Goal: Task Accomplishment & Management: Use online tool/utility

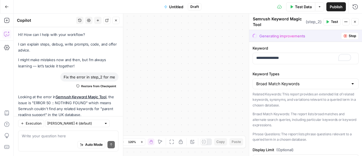
scroll to position [163, 0]
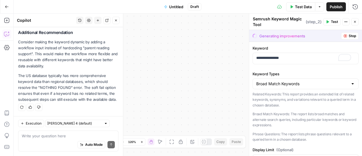
click at [341, 37] on button "Stop" at bounding box center [350, 35] width 18 height 7
click at [349, 37] on span "Stop" at bounding box center [352, 35] width 7 height 5
click at [349, 35] on span "Stop" at bounding box center [352, 35] width 7 height 5
click at [355, 22] on icon "button" at bounding box center [355, 21] width 3 height 3
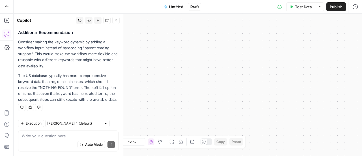
click at [116, 20] on icon "button" at bounding box center [115, 20] width 3 height 3
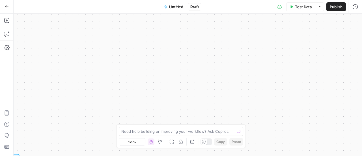
drag, startPoint x: 174, startPoint y: 70, endPoint x: 125, endPoint y: 74, distance: 49.7
click at [125, 74] on div "Workflow Input Settings Inputs SEO Research Semrush Keyword Magic Tool Step 2 P…" at bounding box center [188, 85] width 349 height 142
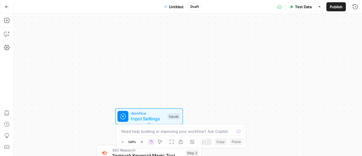
drag, startPoint x: 99, startPoint y: 77, endPoint x: 259, endPoint y: 55, distance: 161.2
click at [276, 42] on div "Workflow Input Settings Inputs SEO Research Semrush Keyword Magic Tool Step 2 P…" at bounding box center [188, 85] width 349 height 142
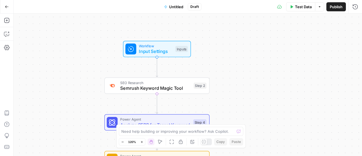
drag, startPoint x: 204, startPoint y: 123, endPoint x: 215, endPoint y: 55, distance: 69.7
click at [215, 55] on div "Workflow Input Settings Inputs SEO Research Semrush Keyword Magic Tool Step 2 P…" at bounding box center [188, 85] width 349 height 142
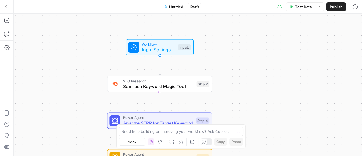
click at [304, 4] on span "Test Data" at bounding box center [303, 7] width 17 height 6
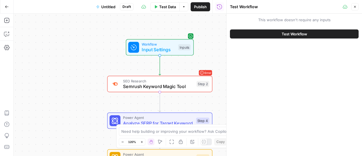
click at [159, 85] on span "Semrush Keyword Magic Tool" at bounding box center [158, 86] width 71 height 7
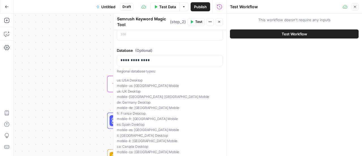
scroll to position [154, 0]
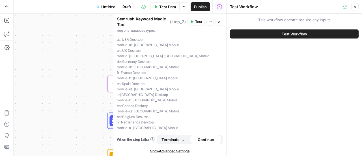
click at [198, 139] on span "Continue" at bounding box center [206, 140] width 16 height 6
click at [203, 138] on span "Continue" at bounding box center [206, 140] width 16 height 6
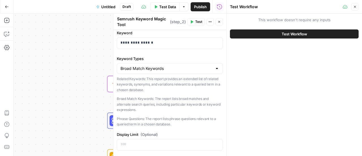
scroll to position [0, 0]
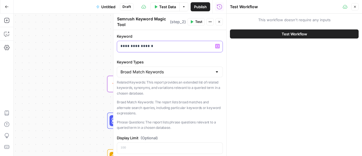
click at [138, 44] on p "**********" at bounding box center [168, 46] width 95 height 6
click at [276, 31] on button "Test Workflow" at bounding box center [294, 33] width 129 height 9
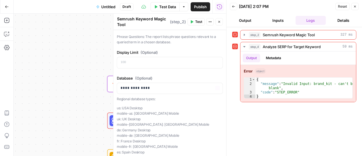
scroll to position [97, 0]
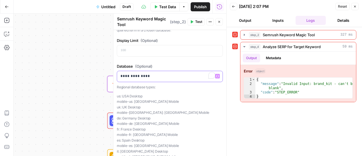
drag, startPoint x: 138, startPoint y: 74, endPoint x: 113, endPoint y: 73, distance: 24.9
click at [113, 73] on div "**********" at bounding box center [169, 85] width 113 height 142
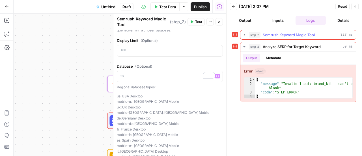
click at [285, 35] on span "Semrush Keyword Magic Tool" at bounding box center [289, 35] width 52 height 6
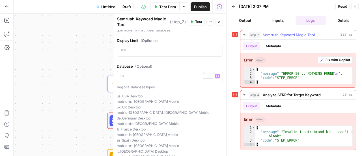
click at [344, 57] on span "Fix with Copilot" at bounding box center [338, 59] width 25 height 5
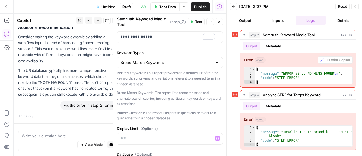
scroll to position [0, 0]
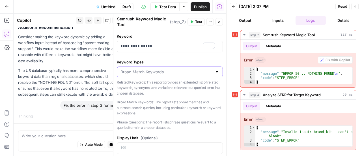
click at [149, 72] on input "Keyword Types" at bounding box center [167, 72] width 92 height 6
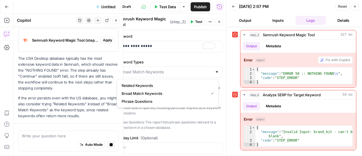
click at [103, 40] on span "Apply" at bounding box center [107, 40] width 9 height 5
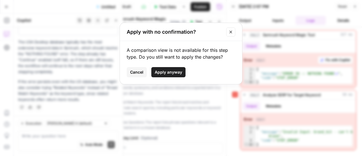
click at [134, 74] on span "Cancel" at bounding box center [136, 72] width 13 height 6
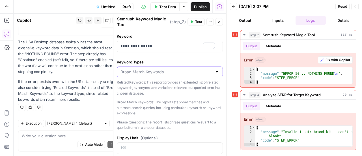
click at [134, 73] on input "Keyword Types" at bounding box center [167, 72] width 92 height 6
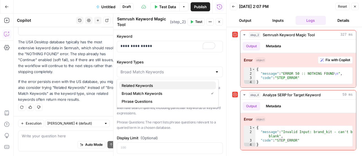
click at [133, 83] on span "Related Keywords" at bounding box center [167, 86] width 90 height 6
type input "Related Keywords"
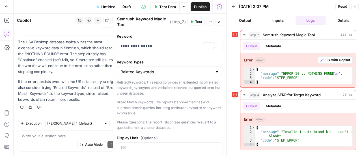
scroll to position [341, 0]
click at [117, 21] on icon "button" at bounding box center [115, 20] width 3 height 3
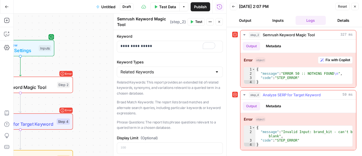
type textarea "**********"
click at [313, 132] on div "{ "message" : "Invalid Input: brand_kit - can't be blank" , "code" : "STEP_ERRO…" at bounding box center [305, 141] width 98 height 30
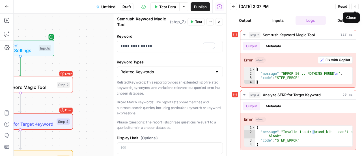
click at [354, 5] on icon "button" at bounding box center [355, 6] width 3 height 3
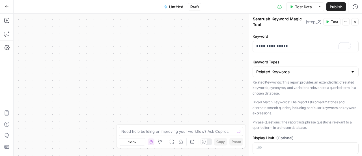
click at [334, 5] on span "Publish" at bounding box center [336, 7] width 13 height 6
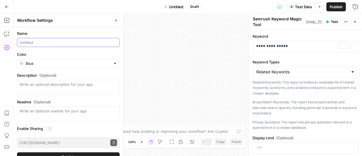
click at [41, 42] on input "Name" at bounding box center [69, 43] width 98 height 6
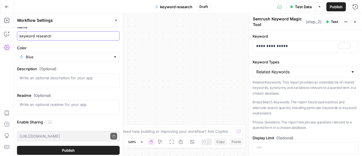
scroll to position [8, 0]
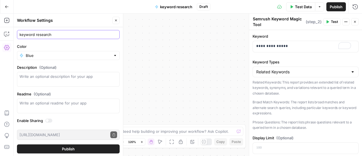
type input "keyword research"
click at [62, 149] on span "Publish" at bounding box center [68, 149] width 13 height 6
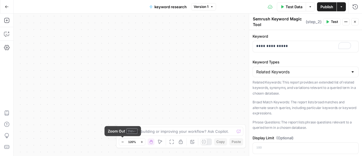
click at [124, 140] on button "Zoom Out" at bounding box center [122, 141] width 7 height 7
click at [122, 143] on icon "button" at bounding box center [122, 141] width 3 height 3
drag, startPoint x: 152, startPoint y: 81, endPoint x: 168, endPoint y: 27, distance: 55.9
click at [168, 27] on div "Workflow Input Settings Inputs SEO Research Semrush Keyword Magic Tool Step 2 P…" at bounding box center [188, 85] width 349 height 142
click at [217, 76] on div "Workflow Input Settings Inputs SEO Research Semrush Keyword Magic Tool Step 2 P…" at bounding box center [188, 85] width 349 height 142
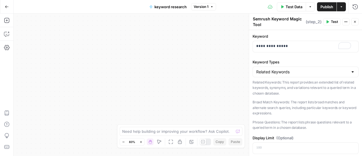
click at [114, 52] on div "Workflow Input Settings Inputs SEO Research Semrush Keyword Magic Tool Step 2 P…" at bounding box center [188, 85] width 349 height 142
click at [357, 20] on button "Close" at bounding box center [355, 21] width 7 height 7
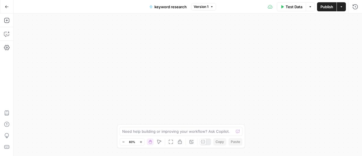
click at [357, 22] on div "Workflow Input Settings Inputs SEO Research Semrush Keyword Magic Tool Step 2 P…" at bounding box center [188, 85] width 349 height 142
drag, startPoint x: 185, startPoint y: 60, endPoint x: 182, endPoint y: 68, distance: 8.3
click at [182, 68] on div "Workflow Input Settings Inputs SEO Research Semrush Keyword Magic Tool Step 2 P…" at bounding box center [188, 85] width 349 height 142
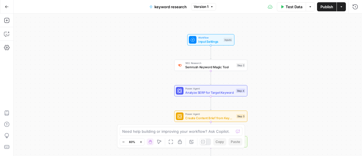
drag, startPoint x: 257, startPoint y: 77, endPoint x: 301, endPoint y: 57, distance: 48.2
click at [144, 89] on div "Workflow Input Settings Inputs SEO Research Semrush Keyword Magic Tool Step 2 P…" at bounding box center [188, 85] width 349 height 142
click at [219, 46] on div "Workflow Input Settings Inputs SEO Research Semrush Keyword Magic Tool Step 2 P…" at bounding box center [188, 85] width 349 height 142
click at [220, 39] on span "Input Settings" at bounding box center [210, 41] width 24 height 5
click at [309, 39] on icon "button" at bounding box center [310, 38] width 3 height 3
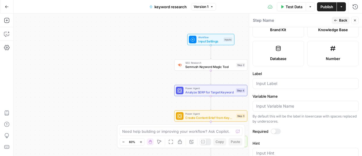
scroll to position [113, 0]
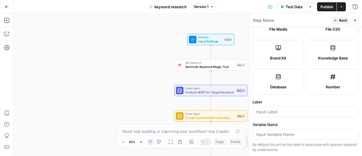
click at [282, 56] on span "Brand Kit" at bounding box center [278, 58] width 16 height 6
type input "Brand Kit"
type input "brand_kit"
click at [281, 56] on span "Brand Kit" at bounding box center [278, 58] width 16 height 6
drag, startPoint x: 356, startPoint y: 19, endPoint x: 317, endPoint y: 18, distance: 38.8
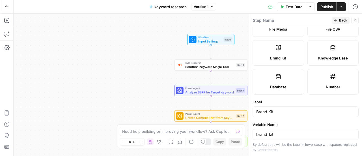
click at [356, 19] on icon "button" at bounding box center [355, 20] width 3 height 3
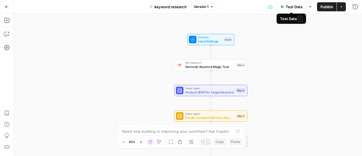
click at [296, 7] on span "Test Data" at bounding box center [294, 7] width 17 height 6
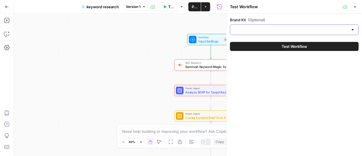
click at [290, 27] on input "Brand Kit (Optional)" at bounding box center [291, 30] width 115 height 6
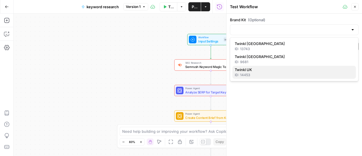
click at [258, 75] on div "ID: 14453" at bounding box center [294, 74] width 119 height 5
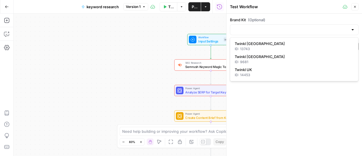
type input "Twinkl UK"
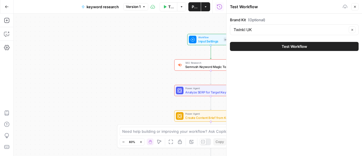
click at [267, 47] on button "Test Workflow" at bounding box center [294, 46] width 129 height 9
click at [266, 47] on button "Test Workflow" at bounding box center [294, 46] width 129 height 9
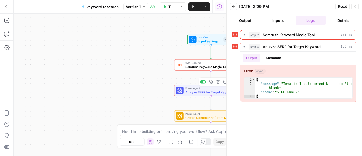
click at [196, 92] on span "Analyze SERP for Target Keyword" at bounding box center [209, 92] width 49 height 5
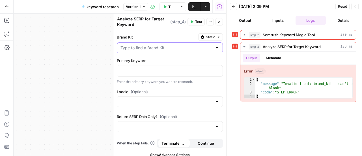
click at [174, 50] on input "Brand Kit" at bounding box center [167, 48] width 92 height 6
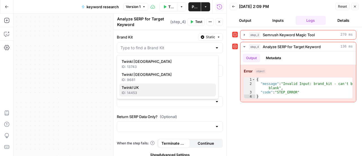
click at [142, 87] on span "Twinkl UK" at bounding box center [167, 88] width 90 height 6
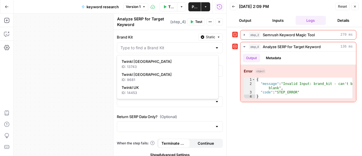
type input "Twinkl UK"
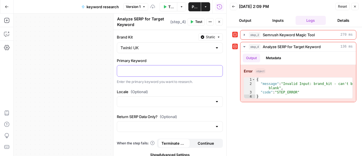
click at [143, 72] on p at bounding box center [170, 71] width 99 height 6
click at [174, 99] on input "Locale (Optional)" at bounding box center [167, 102] width 92 height 6
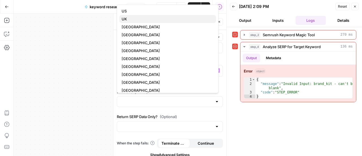
click at [125, 21] on span "UK" at bounding box center [167, 19] width 90 height 6
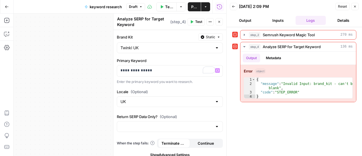
type input "UK"
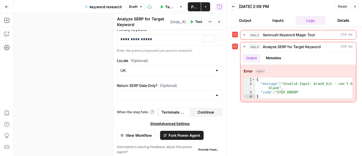
scroll to position [32, 0]
click at [357, 6] on icon "button" at bounding box center [355, 6] width 3 height 3
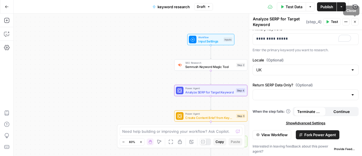
drag, startPoint x: 356, startPoint y: 22, endPoint x: 325, endPoint y: 5, distance: 35.2
click at [356, 22] on icon "button" at bounding box center [355, 21] width 3 height 3
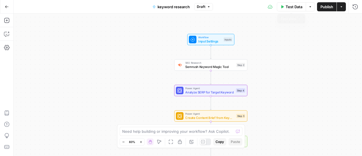
click at [297, 7] on span "Test Data" at bounding box center [294, 7] width 17 height 6
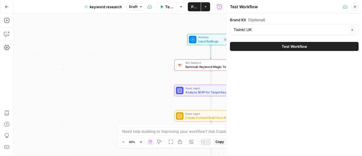
click at [294, 47] on span "Test Workflow" at bounding box center [294, 47] width 25 height 6
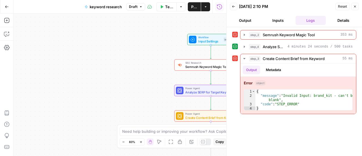
click at [356, 7] on icon "button" at bounding box center [355, 6] width 3 height 3
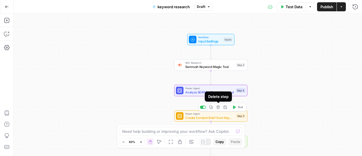
click at [218, 107] on icon "button" at bounding box center [218, 107] width 3 height 3
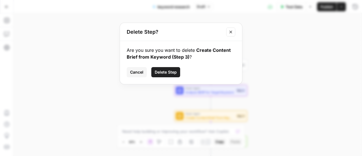
click at [165, 69] on button "Delete Step" at bounding box center [165, 72] width 29 height 10
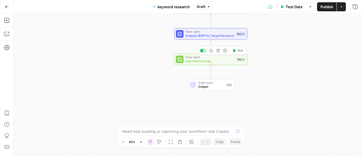
click at [231, 59] on span "Add Internal Links" at bounding box center [209, 61] width 49 height 5
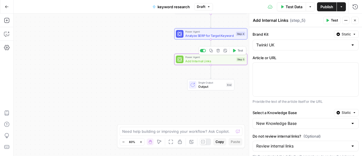
click at [217, 52] on icon "button" at bounding box center [218, 50] width 3 height 3
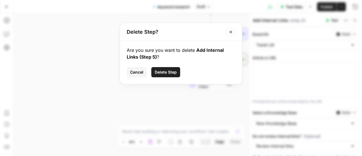
click at [159, 72] on span "Delete Step" at bounding box center [166, 72] width 22 height 6
